Goal: Transaction & Acquisition: Purchase product/service

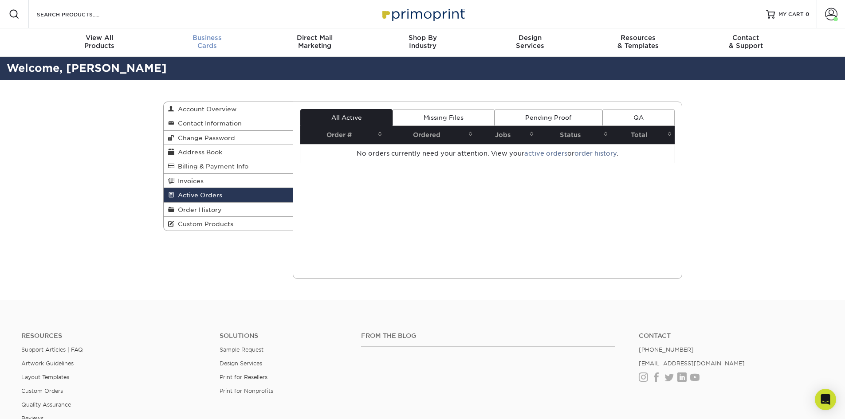
click at [201, 38] on span "Business" at bounding box center [207, 38] width 108 height 8
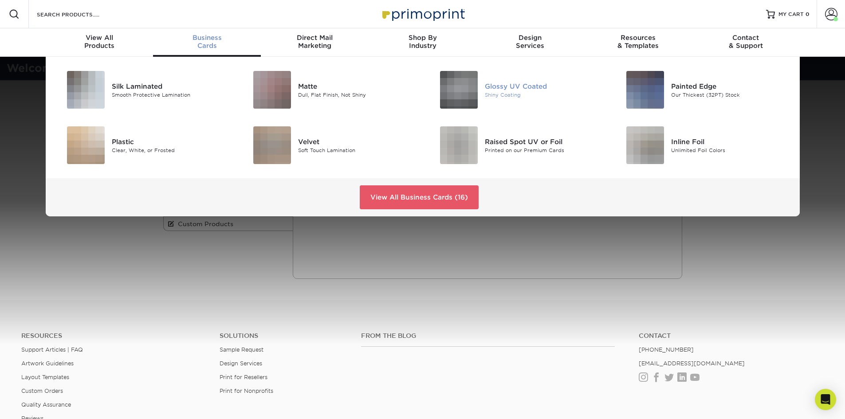
click at [482, 86] on div at bounding box center [454, 90] width 62 height 38
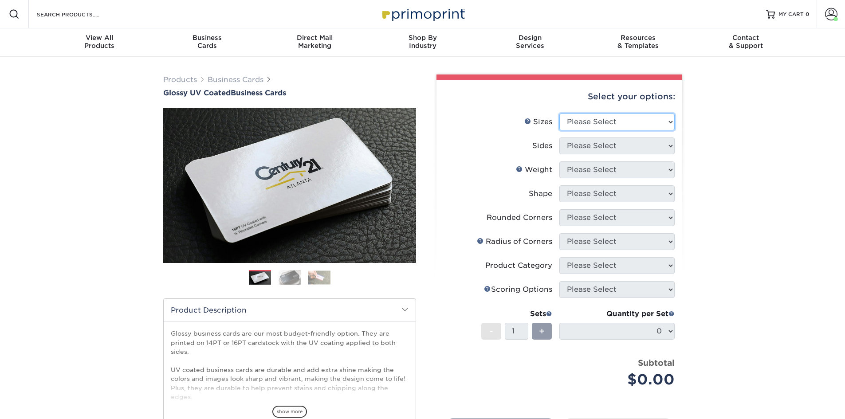
click at [600, 121] on select "Please Select 1.5" x 3.5" - Mini 1.75" x 3.5" - Mini 2" x 2" - Square 2" x 3" -…" at bounding box center [616, 122] width 115 height 17
select select "2.00x3.50"
click at [559, 114] on select "Please Select 1.5" x 3.5" - Mini 1.75" x 3.5" - Mini 2" x 2" - Square 2" x 3" -…" at bounding box center [616, 122] width 115 height 17
click at [604, 142] on select "Please Select Print Both Sides Print Front Only" at bounding box center [616, 145] width 115 height 17
select select "13abbda7-1d64-4f25-8bb2-c179b224825d"
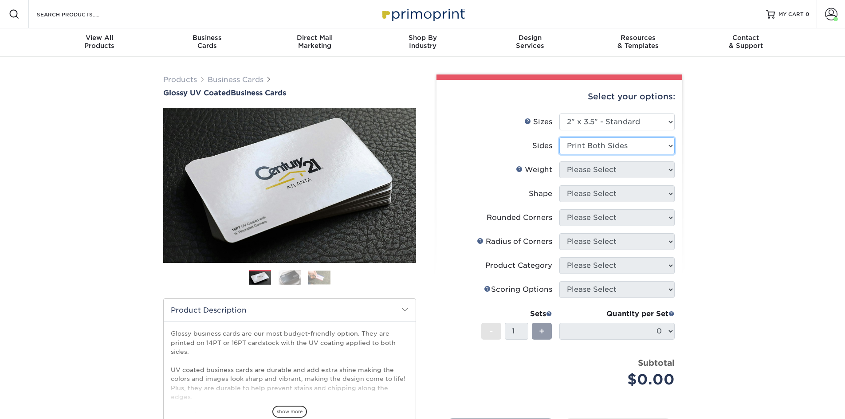
click at [559, 137] on select "Please Select Print Both Sides Print Front Only" at bounding box center [616, 145] width 115 height 17
click at [591, 173] on select "Please Select 16PT 14PT" at bounding box center [616, 169] width 115 height 17
select select "16PT"
click at [559, 161] on select "Please Select 16PT 14PT" at bounding box center [616, 169] width 115 height 17
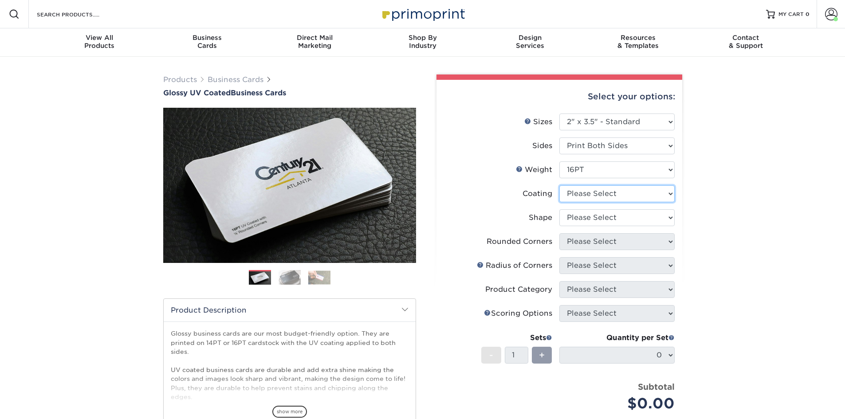
click at [587, 192] on select at bounding box center [616, 193] width 115 height 17
select select "ae367451-b2b8-45df-a344-0f05b6a12993"
click at [559, 185] on select at bounding box center [616, 193] width 115 height 17
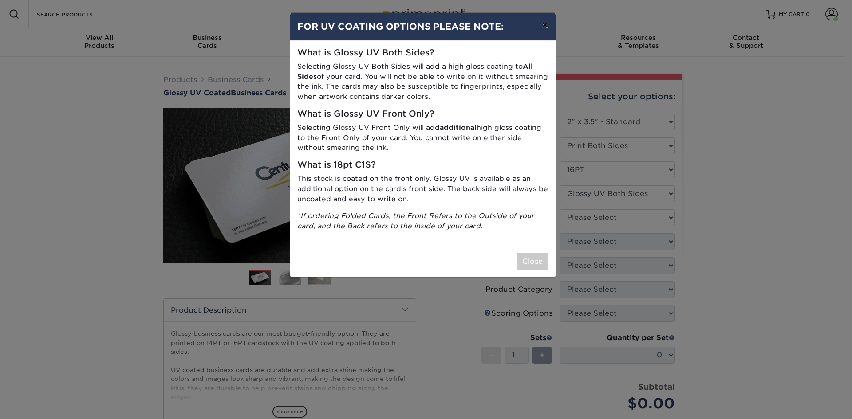
click at [544, 26] on button "×" at bounding box center [544, 25] width 20 height 25
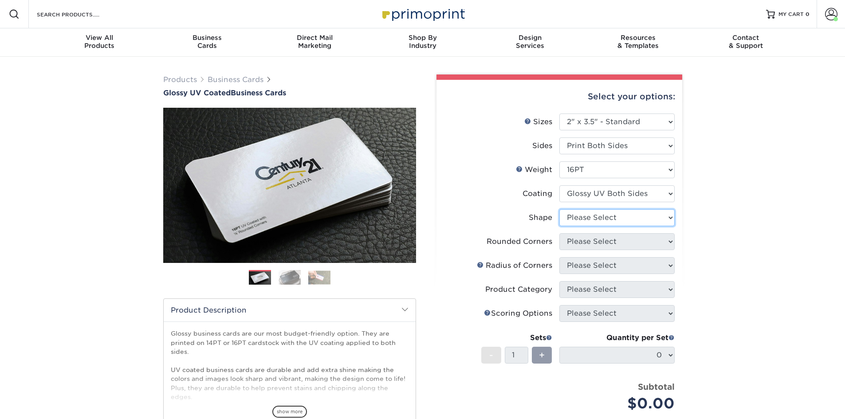
click at [613, 218] on select "Please Select Standard Oval" at bounding box center [616, 217] width 115 height 17
select select "standard"
click at [559, 209] on select "Please Select Standard Oval" at bounding box center [616, 217] width 115 height 17
click at [596, 243] on select "Please Select Yes - Round 2 Corners Yes - Round 4 Corners No" at bounding box center [616, 241] width 115 height 17
select select "0"
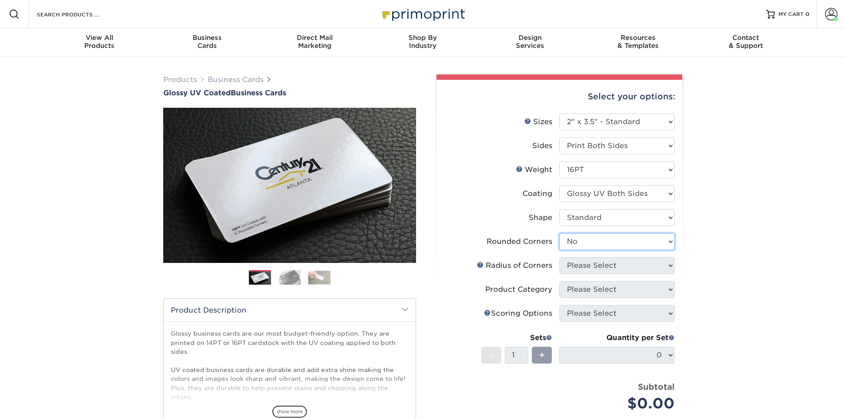
click at [559, 233] on select "Please Select Yes - Round 2 Corners Yes - Round 4 Corners No" at bounding box center [616, 241] width 115 height 17
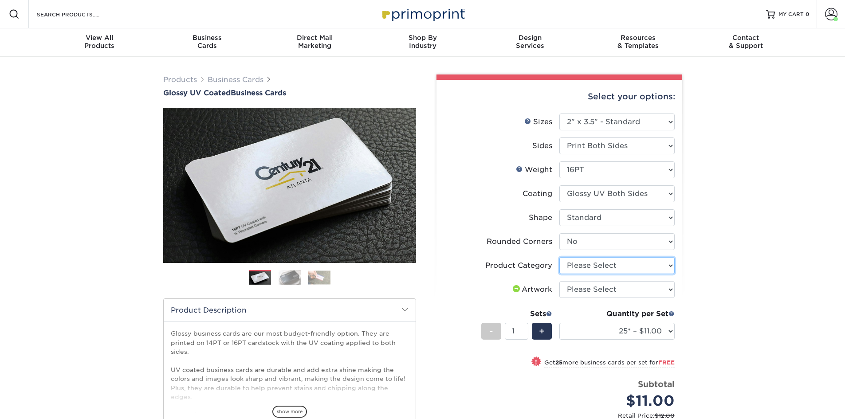
click at [586, 266] on select "Please Select Business Cards" at bounding box center [616, 265] width 115 height 17
select select "3b5148f1-0588-4f88-a218-97bcfdce65c1"
click at [559, 257] on select "Please Select Business Cards" at bounding box center [616, 265] width 115 height 17
click at [583, 290] on select "Please Select I will upload files I need a design - $100" at bounding box center [616, 289] width 115 height 17
select select "upload"
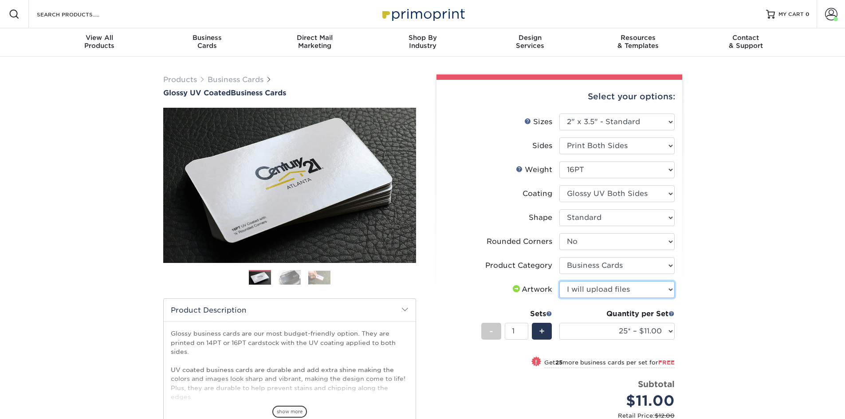
click at [559, 281] on select "Please Select I will upload files I need a design - $100" at bounding box center [616, 289] width 115 height 17
click at [721, 313] on div "Products Business Cards Glossy UV Coated Business Cards Previous Next" at bounding box center [422, 313] width 845 height 513
click at [665, 332] on select "25* – $11.00 50* – $11.00 100* – $11.00 250* – $20.00 500 – $39.00 1000 – $49.0…" at bounding box center [616, 331] width 115 height 17
select select "1000 – $49.00"
click at [559, 323] on select "25* – $11.00 50* – $11.00 100* – $11.00 250* – $20.00 500 – $39.00 1000 – $49.0…" at bounding box center [616, 331] width 115 height 17
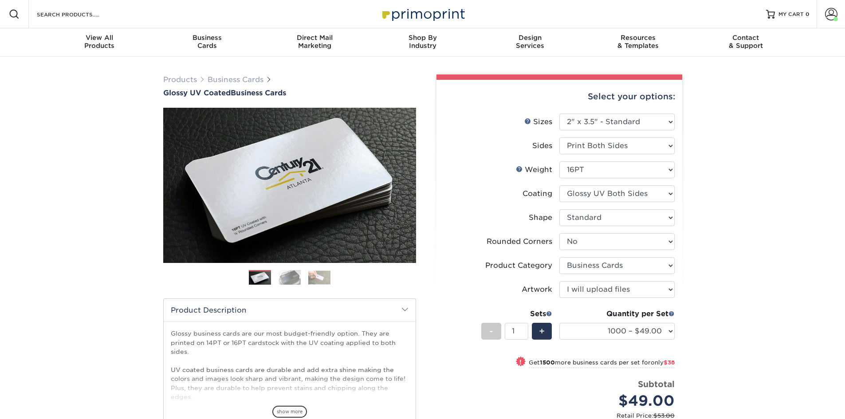
click at [704, 183] on div "Products Business Cards Glossy UV Coated Business Cards Previous Next" at bounding box center [422, 304] width 845 height 495
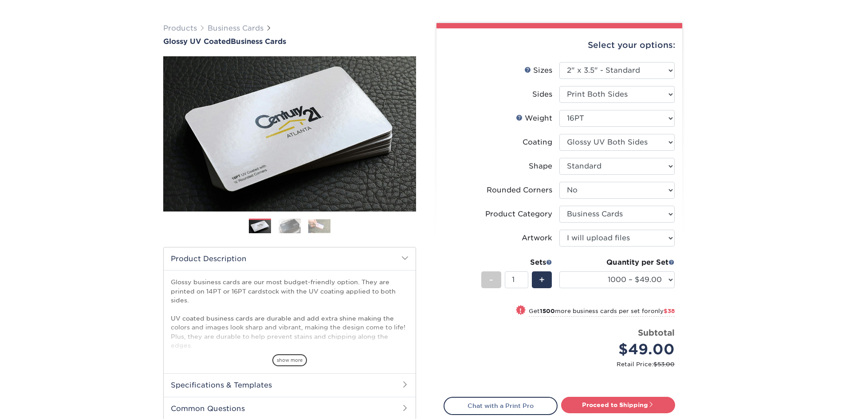
scroll to position [89, 0]
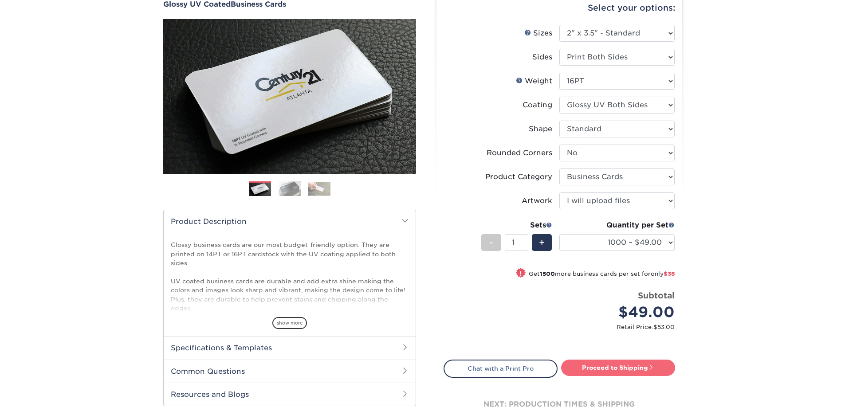
click at [621, 367] on link "Proceed to Shipping" at bounding box center [618, 368] width 114 height 16
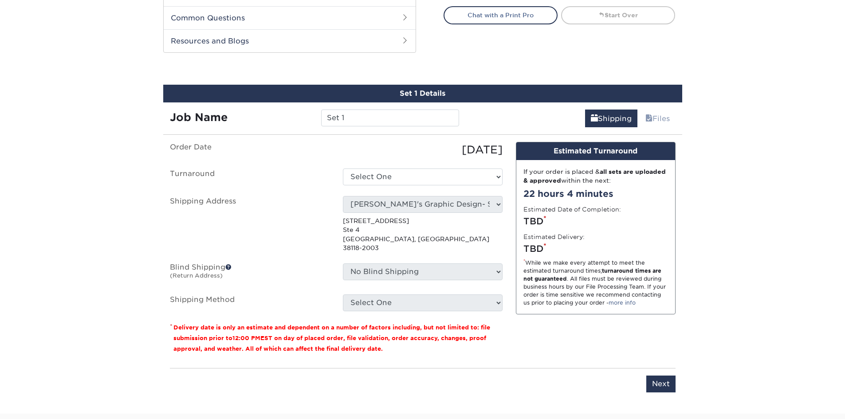
scroll to position [473, 0]
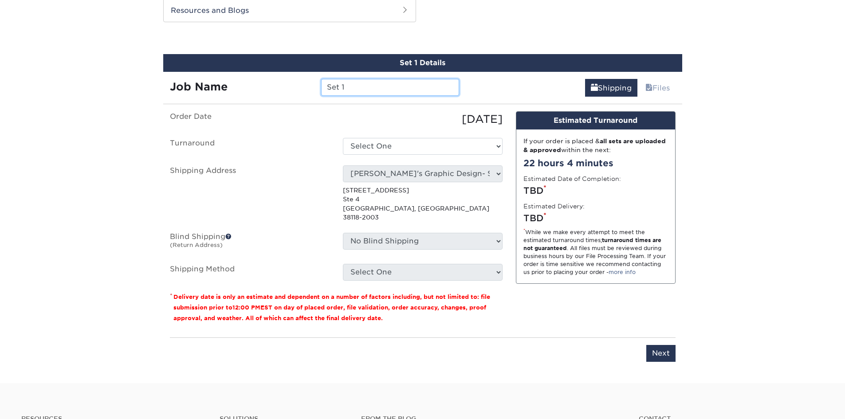
drag, startPoint x: 358, startPoint y: 84, endPoint x: 288, endPoint y: 84, distance: 70.1
click at [288, 84] on div "Job Name Set 1" at bounding box center [314, 87] width 303 height 17
type input "m"
type input "[DEMOGRAPHIC_DATA] FIESTA"
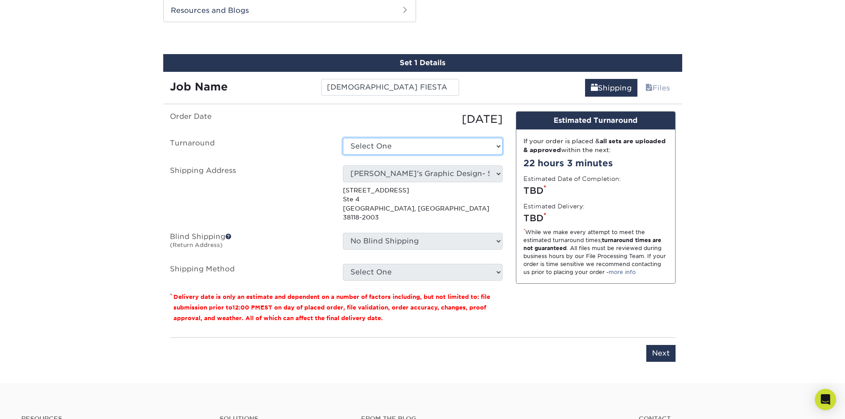
click at [397, 147] on select "Select One 2-4 Business Days 2 Day Next Business Day" at bounding box center [423, 146] width 160 height 17
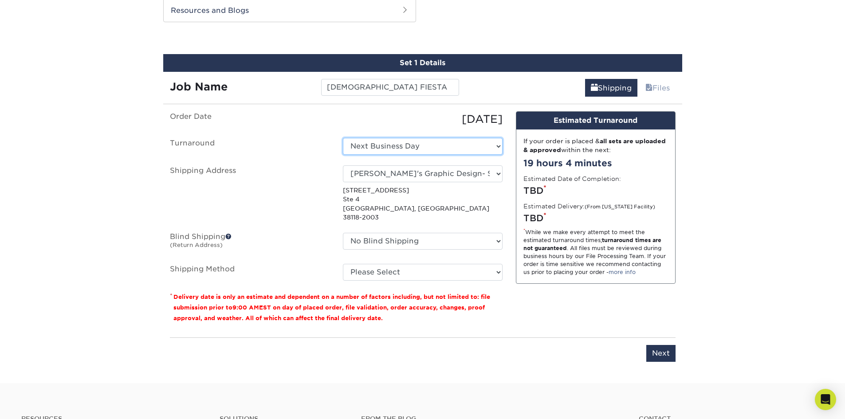
click at [411, 144] on select "Select One 2-4 Business Days 2 Day Next Business Day" at bounding box center [423, 146] width 160 height 17
select select "9c602146-adca-468a-95c7-7697090690c2"
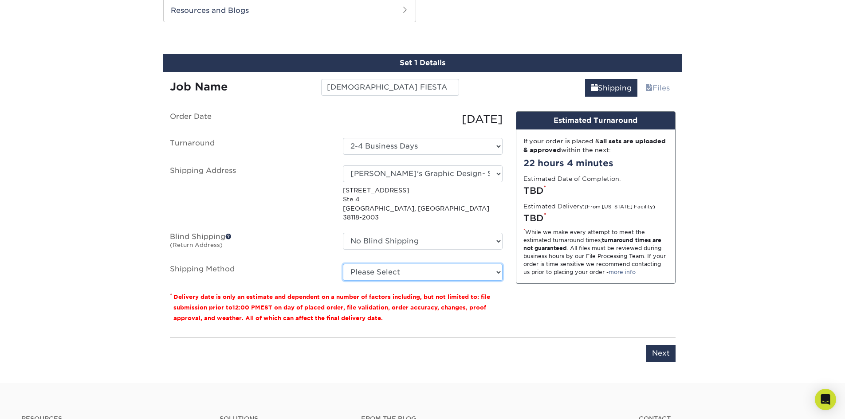
click at [397, 264] on select "Please Select Ground Shipping (+$8.96) 3 Day Shipping Service (+$15.34) 2 Day A…" at bounding box center [423, 272] width 160 height 17
select select "03"
click at [343, 264] on select "Please Select Ground Shipping (+$8.96) 3 Day Shipping Service (+$15.34) 2 Day A…" at bounding box center [423, 272] width 160 height 17
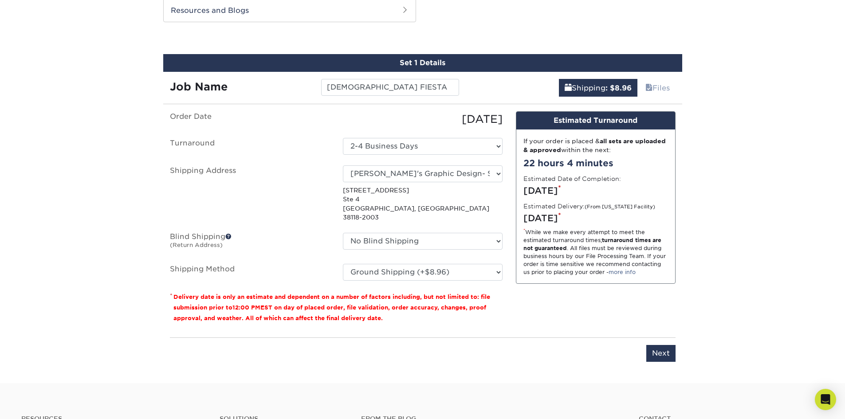
drag, startPoint x: 531, startPoint y: 314, endPoint x: 541, endPoint y: 318, distance: 10.5
click at [532, 314] on div "Design Estimated Turnaround If your order is placed & all sets are uploaded & a…" at bounding box center [595, 220] width 173 height 219
click at [657, 345] on input "Next" at bounding box center [660, 353] width 29 height 17
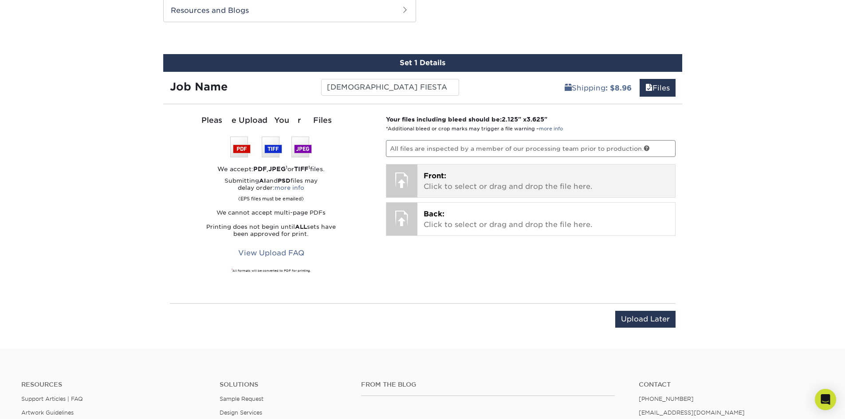
click at [471, 181] on p "Front: Click to select or drag and drop the file here." at bounding box center [546, 181] width 245 height 21
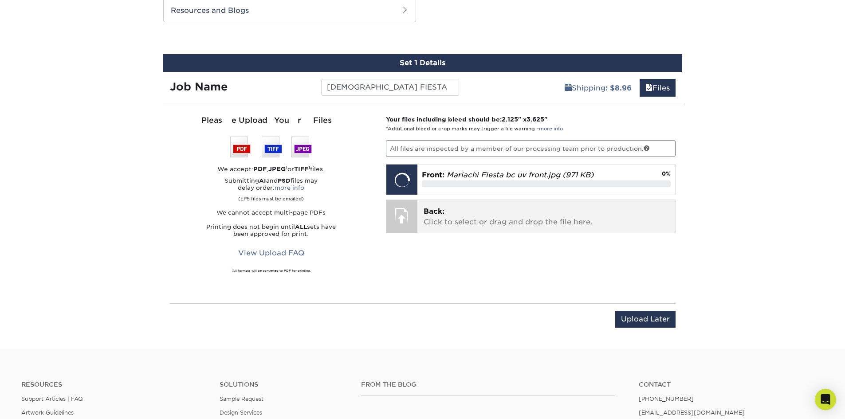
click at [461, 216] on p "Back: Click to select or drag and drop the file here." at bounding box center [546, 216] width 245 height 21
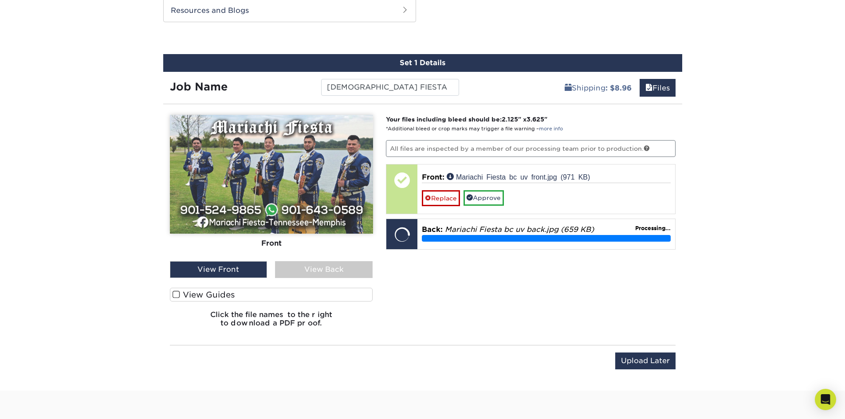
click at [285, 296] on label "View Guides" at bounding box center [271, 295] width 203 height 14
click at [0, 0] on input "View Guides" at bounding box center [0, 0] width 0 height 0
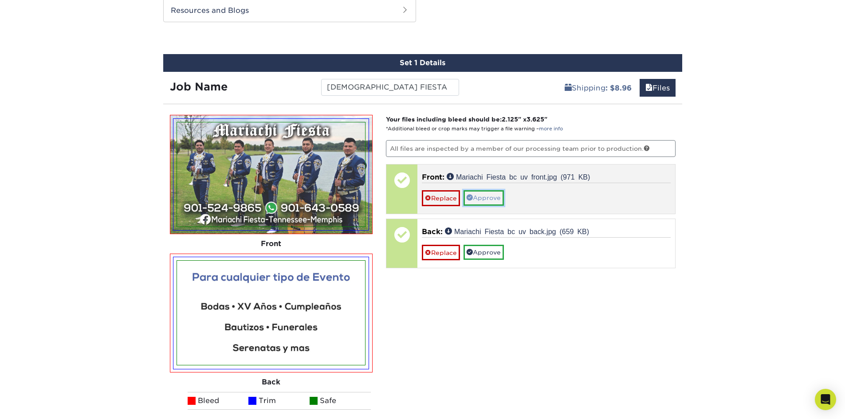
click at [491, 195] on link "Approve" at bounding box center [483, 197] width 40 height 15
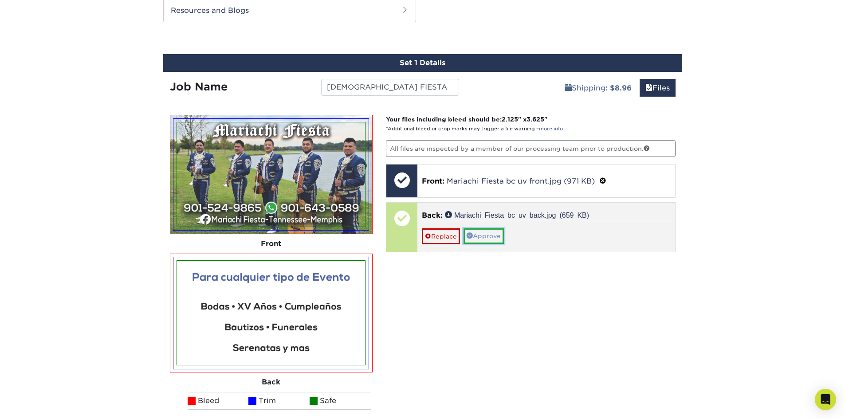
click at [491, 240] on link "Approve" at bounding box center [483, 235] width 40 height 15
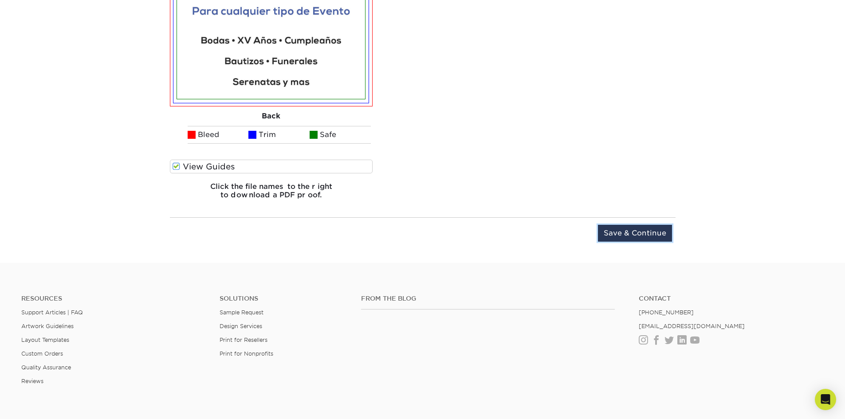
click at [651, 234] on input "Save & Continue" at bounding box center [635, 233] width 74 height 17
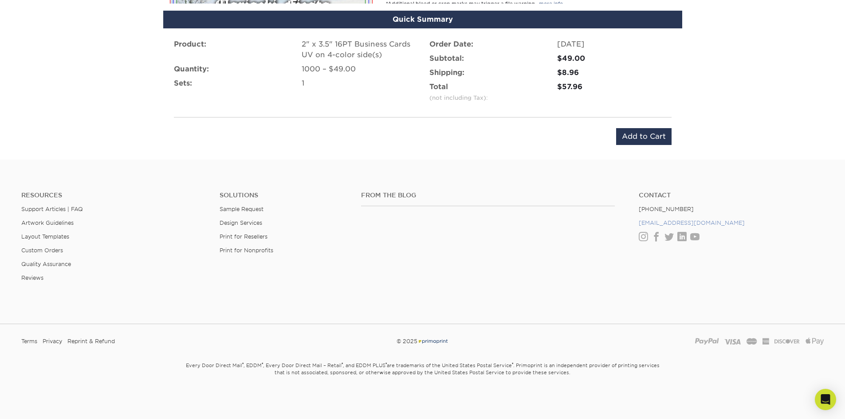
scroll to position [580, 0]
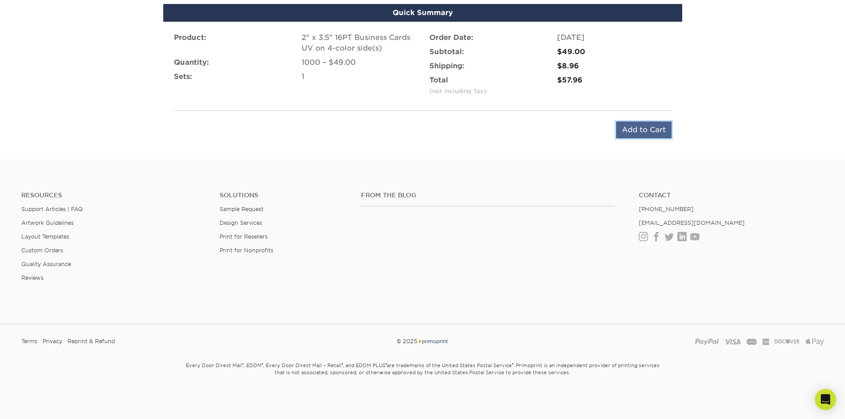
click at [643, 126] on input "Add to Cart" at bounding box center [643, 130] width 55 height 17
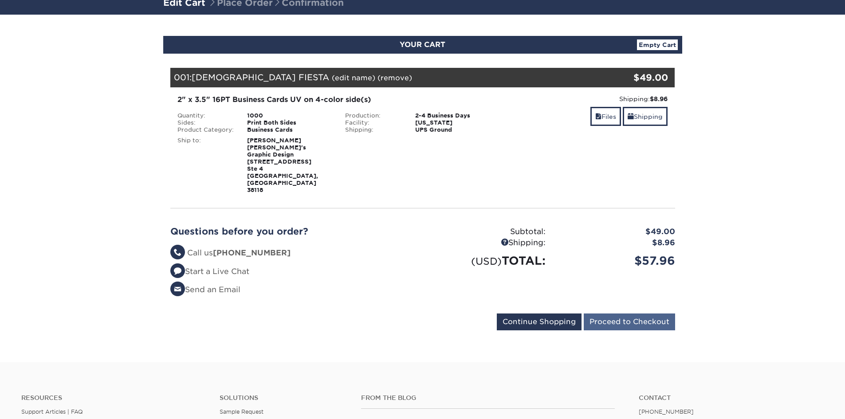
scroll to position [89, 0]
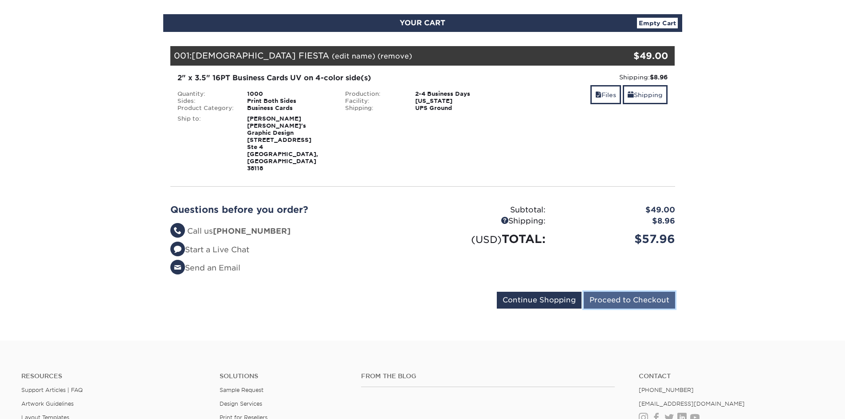
click at [629, 292] on input "Proceed to Checkout" at bounding box center [629, 300] width 91 height 17
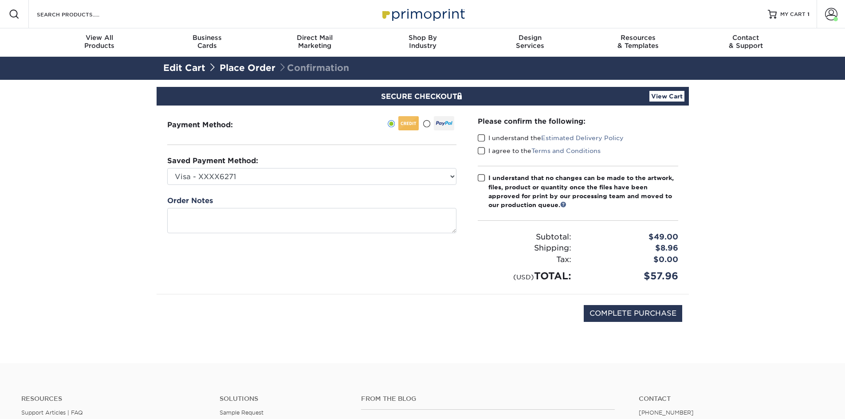
drag, startPoint x: 483, startPoint y: 137, endPoint x: 480, endPoint y: 151, distance: 14.0
click at [483, 139] on span at bounding box center [482, 138] width 8 height 8
click at [0, 0] on input "I understand the Estimated Delivery Policy" at bounding box center [0, 0] width 0 height 0
click at [480, 151] on span at bounding box center [482, 151] width 8 height 8
click at [0, 0] on input "I agree to the Terms and Conditions" at bounding box center [0, 0] width 0 height 0
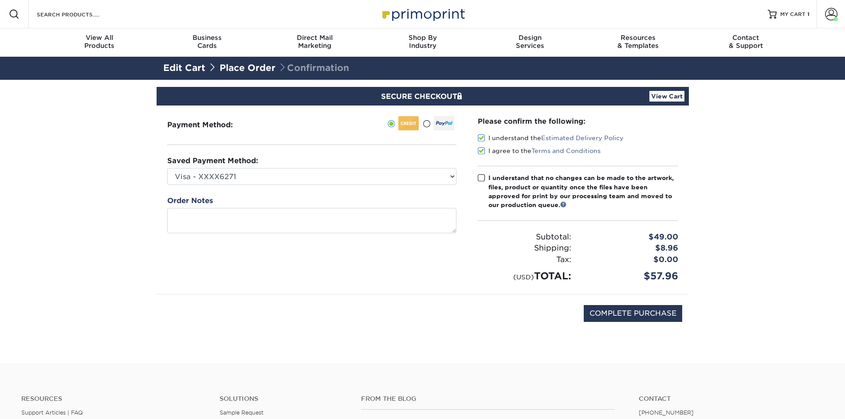
click at [480, 180] on span at bounding box center [482, 178] width 8 height 8
click at [0, 0] on input "I understand that no changes can be made to the artwork, files, product or quan…" at bounding box center [0, 0] width 0 height 0
click at [650, 313] on input "COMPLETE PURCHASE" at bounding box center [633, 313] width 98 height 17
type input "PROCESSING, PLEASE WAIT..."
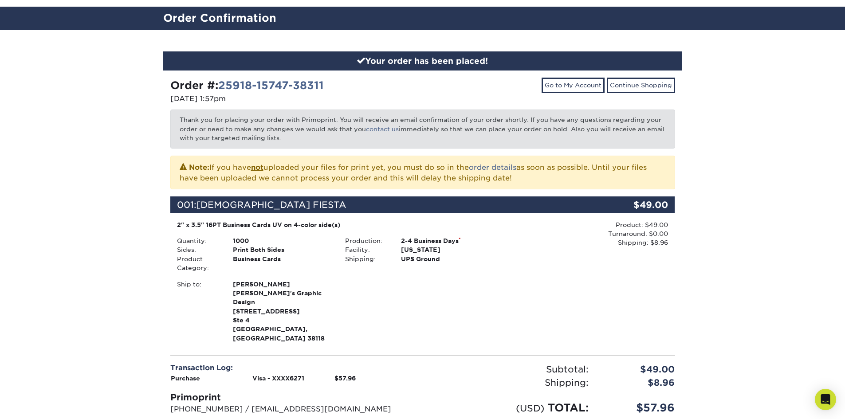
scroll to position [177, 0]
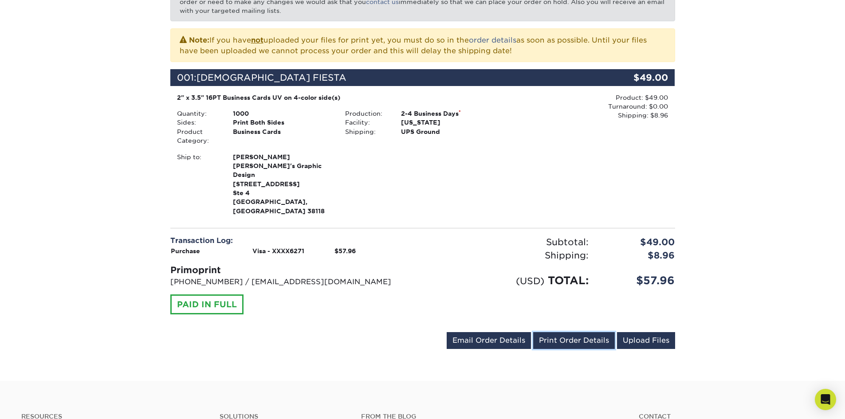
drag, startPoint x: 576, startPoint y: 322, endPoint x: 660, endPoint y: 364, distance: 94.0
click at [576, 332] on link "Print Order Details" at bounding box center [574, 340] width 82 height 17
